Goal: Information Seeking & Learning: Understand process/instructions

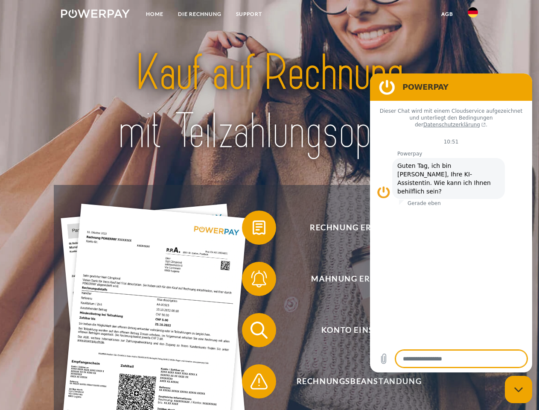
click at [95, 15] on img at bounding box center [95, 13] width 69 height 9
click at [473, 15] on img at bounding box center [473, 12] width 10 height 10
click at [447, 14] on link "agb" at bounding box center [447, 13] width 26 height 15
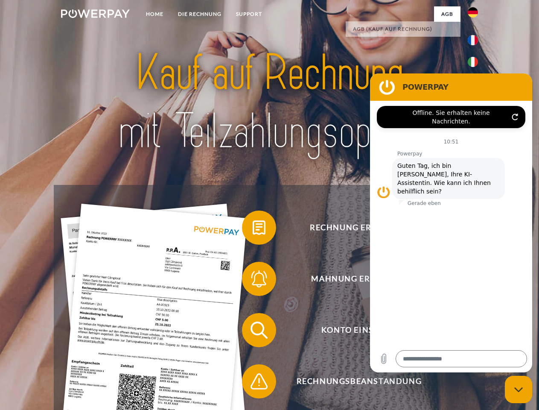
click at [253, 229] on span at bounding box center [246, 227] width 43 height 43
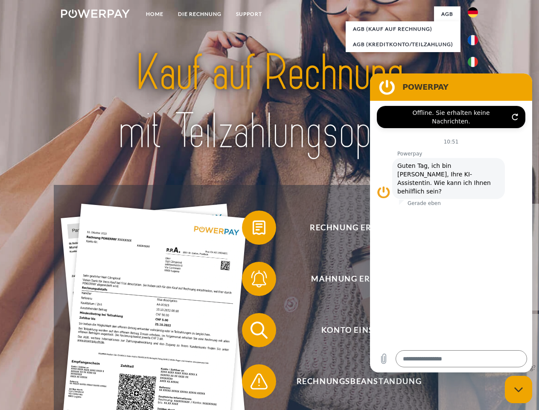
click at [253, 280] on span at bounding box center [246, 278] width 43 height 43
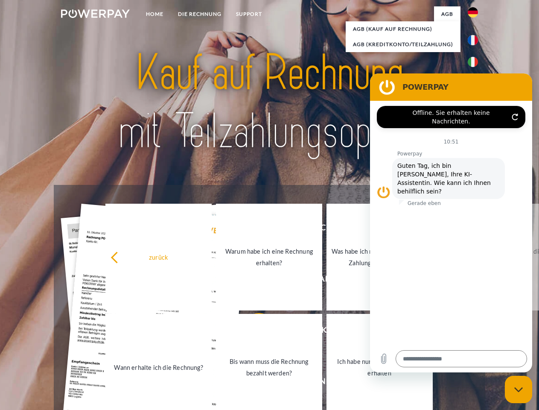
click at [253, 331] on link "Bis wann muss die Rechnung bezahlt werden?" at bounding box center [269, 367] width 106 height 107
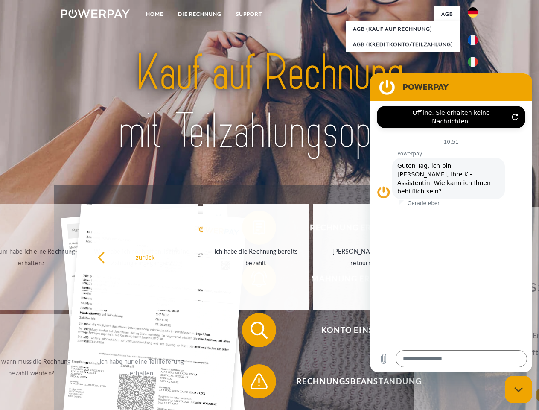
click at [253, 383] on span at bounding box center [246, 381] width 43 height 43
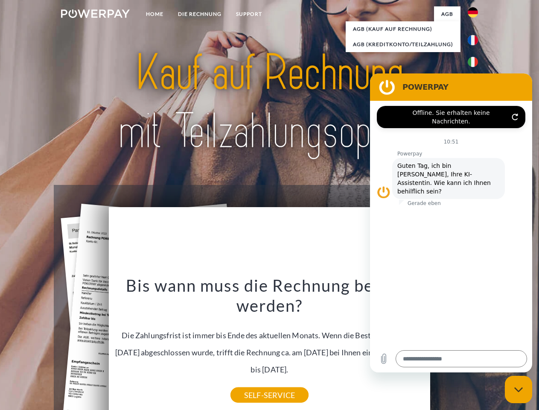
click at [518, 389] on icon "Messaging-Fenster schließen" at bounding box center [518, 390] width 9 height 6
type textarea "*"
